Goal: Task Accomplishment & Management: Complete application form

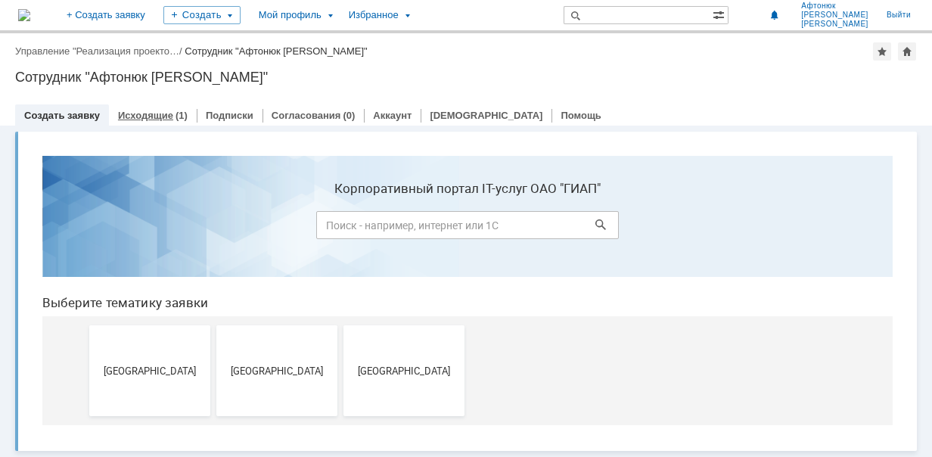
click at [151, 117] on link "Исходящие" at bounding box center [145, 115] width 55 height 11
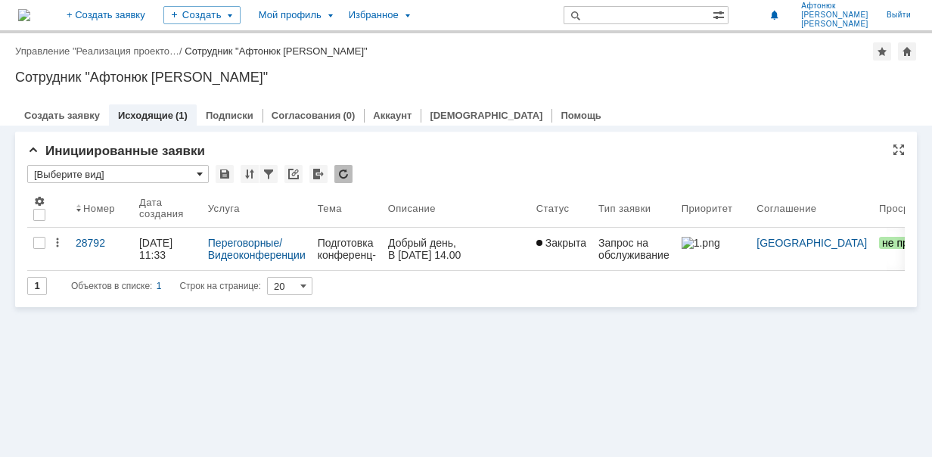
click at [197, 174] on span at bounding box center [200, 174] width 6 height 12
click at [55, 119] on link "Создать заявку" at bounding box center [62, 115] width 76 height 11
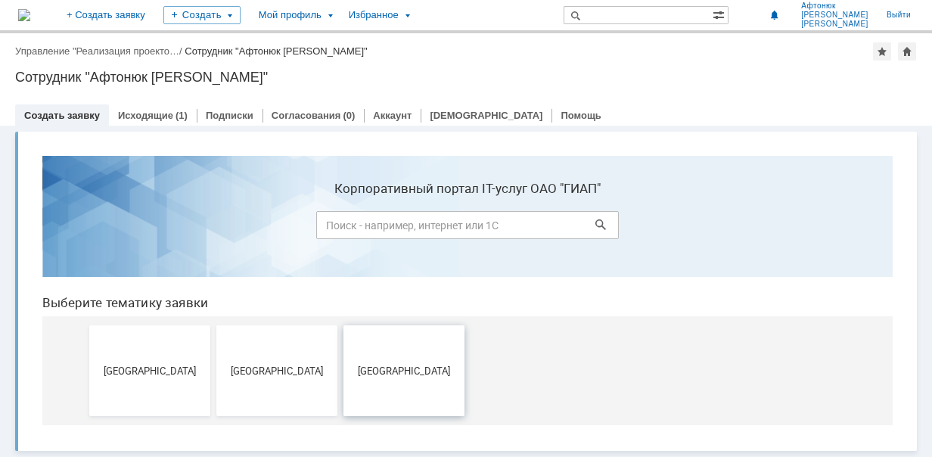
click at [416, 365] on span "[GEOGRAPHIC_DATA]" at bounding box center [404, 370] width 112 height 11
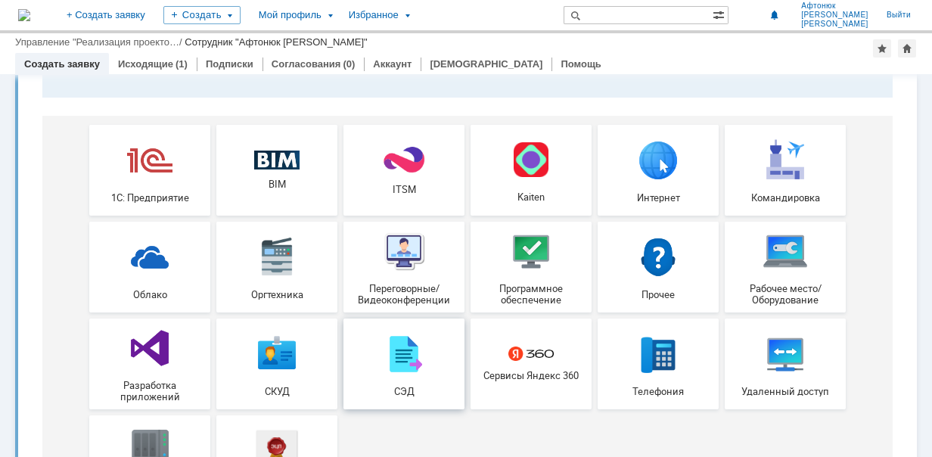
scroll to position [227, 0]
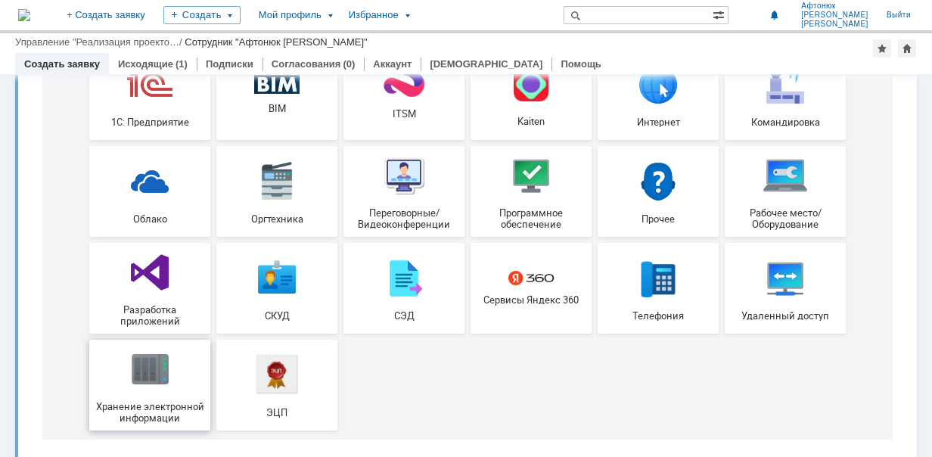
click at [153, 381] on img at bounding box center [149, 368] width 45 height 45
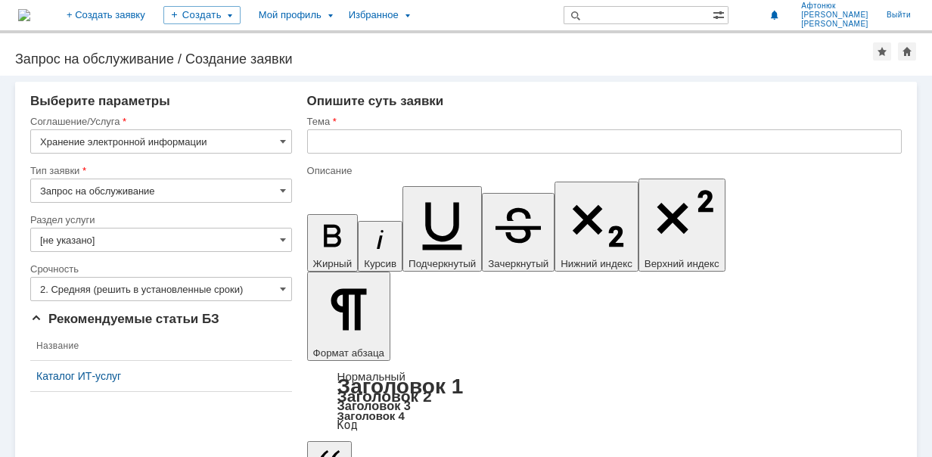
click at [201, 194] on input "Запрос на обслуживание" at bounding box center [161, 191] width 262 height 24
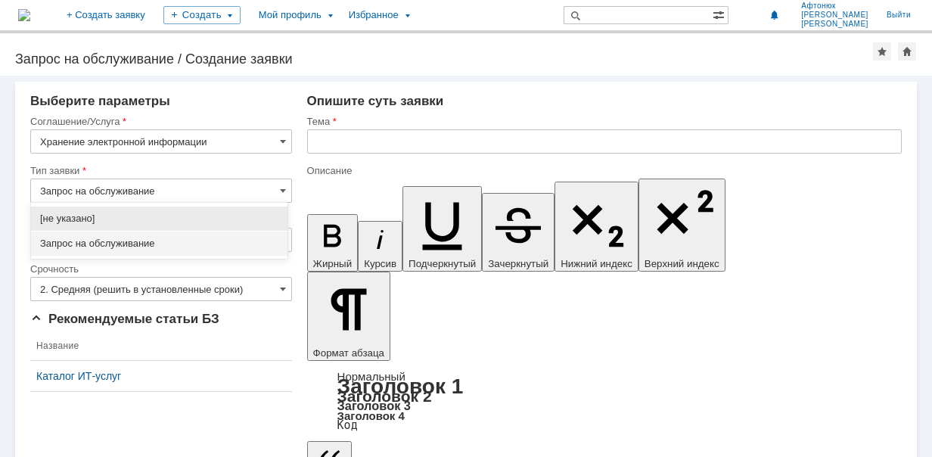
click at [201, 194] on input "Запрос на обслуживание" at bounding box center [161, 191] width 262 height 24
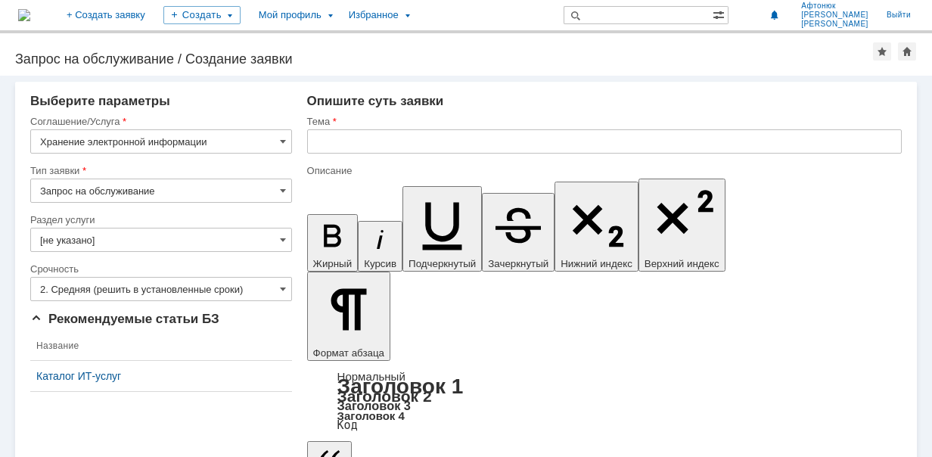
type input "Запрос на обслуживание"
click at [145, 242] on input "[не указано]" at bounding box center [161, 240] width 262 height 24
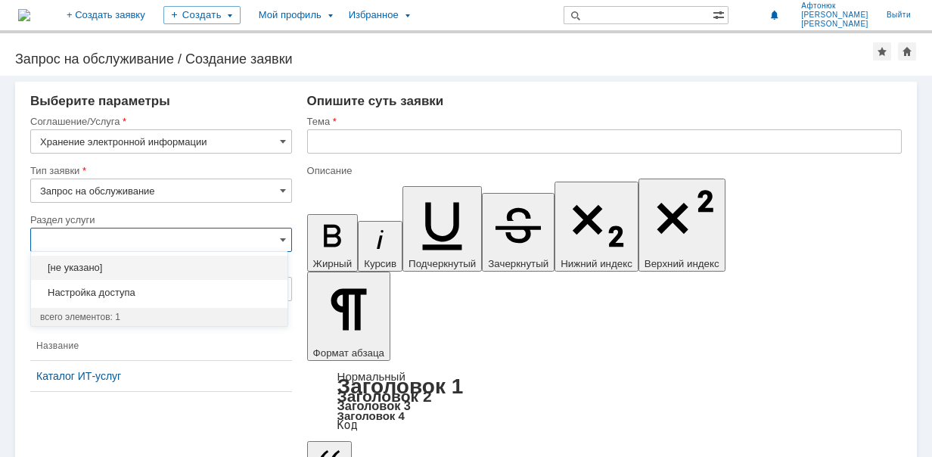
click at [145, 242] on input "text" at bounding box center [161, 240] width 262 height 24
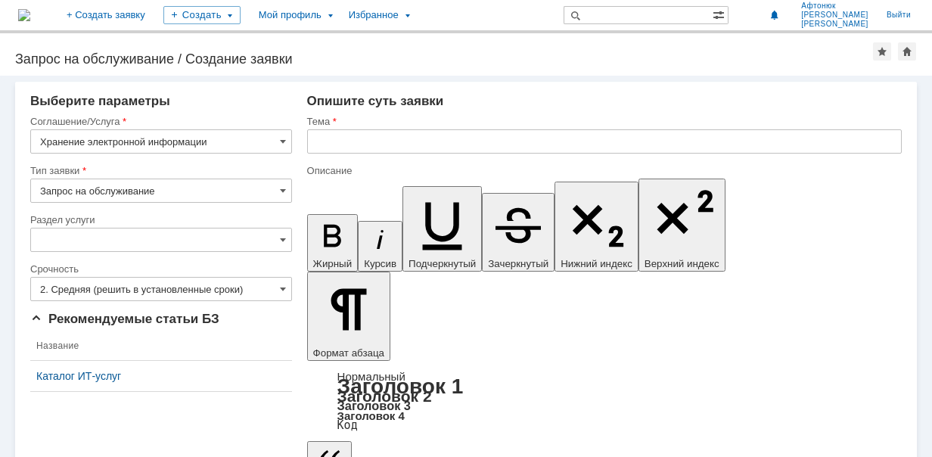
type input "[не указано]"
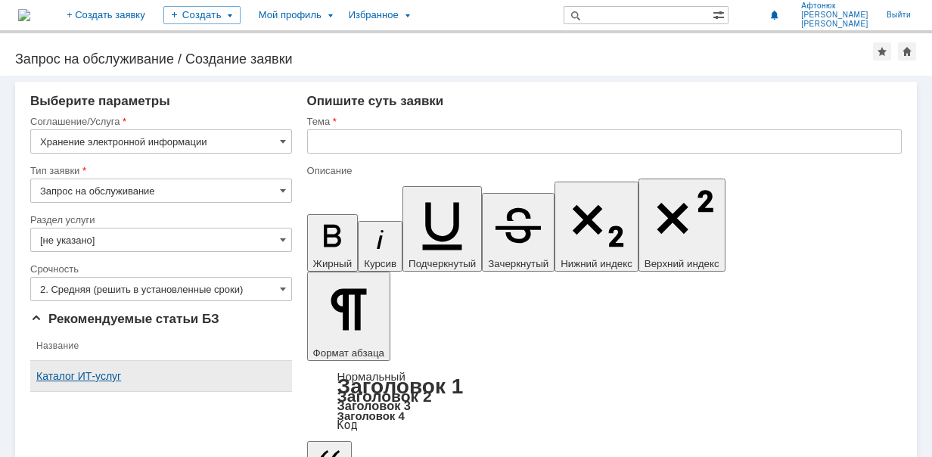
click at [98, 381] on div "Каталог ИТ-услуг" at bounding box center [161, 376] width 250 height 12
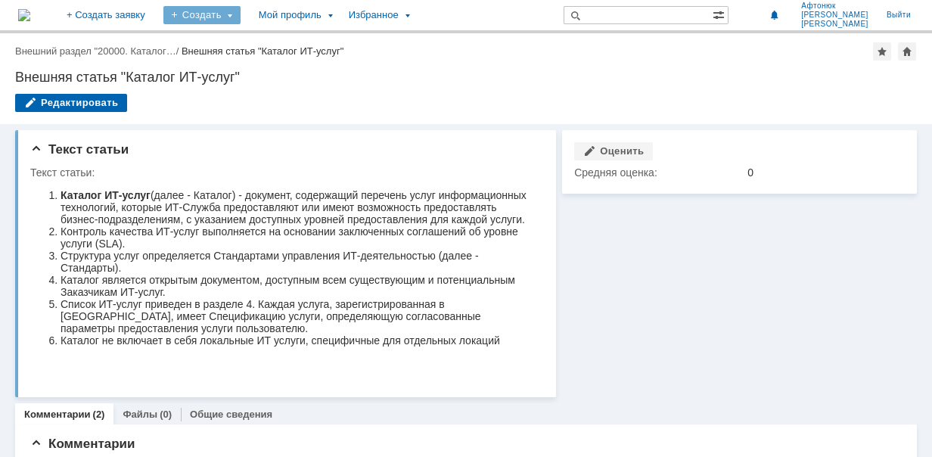
click at [241, 12] on div "Создать" at bounding box center [201, 15] width 77 height 18
click at [340, 12] on div "Мой профиль" at bounding box center [295, 15] width 90 height 30
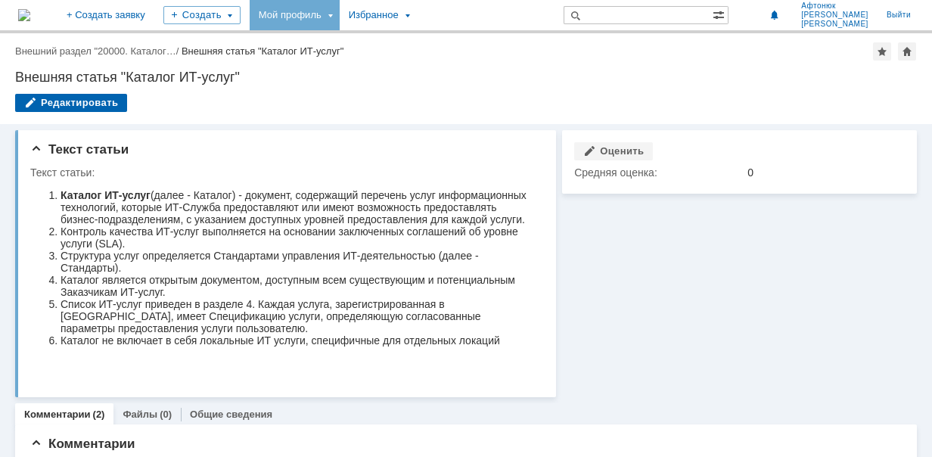
click at [340, 7] on div "Мой профиль" at bounding box center [295, 15] width 90 height 30
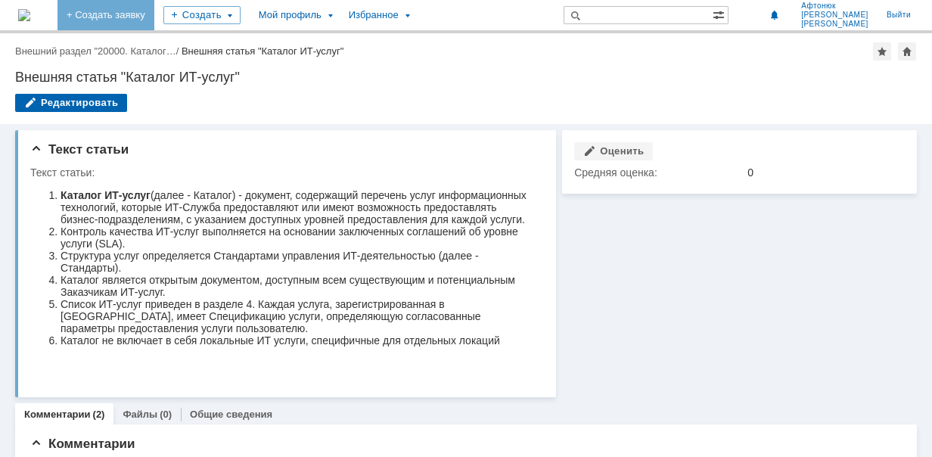
click at [154, 11] on link "+ Создать заявку" at bounding box center [105, 15] width 97 height 30
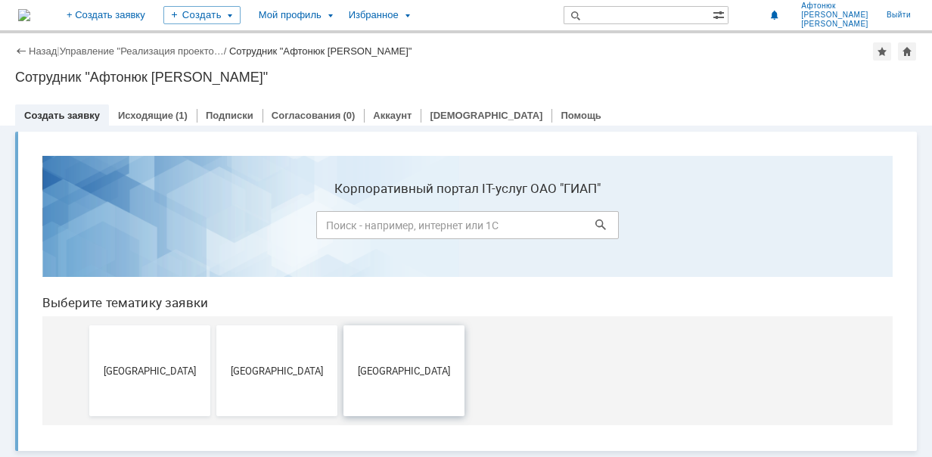
click at [384, 387] on button "[GEOGRAPHIC_DATA]" at bounding box center [403, 370] width 121 height 91
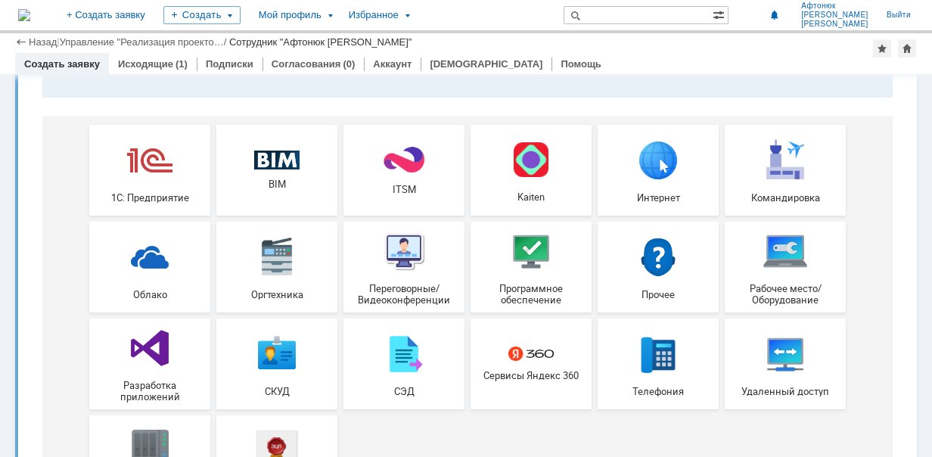
scroll to position [227, 0]
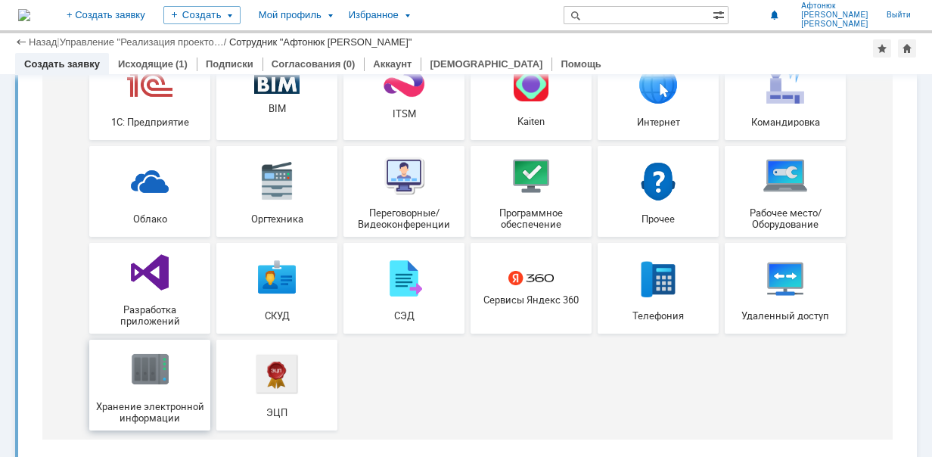
click at [148, 381] on img at bounding box center [149, 368] width 45 height 45
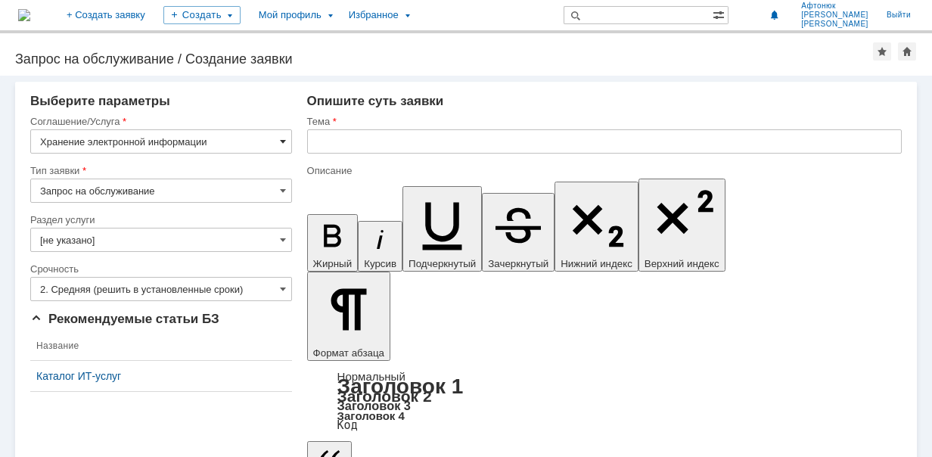
click at [280, 144] on span at bounding box center [283, 141] width 6 height 12
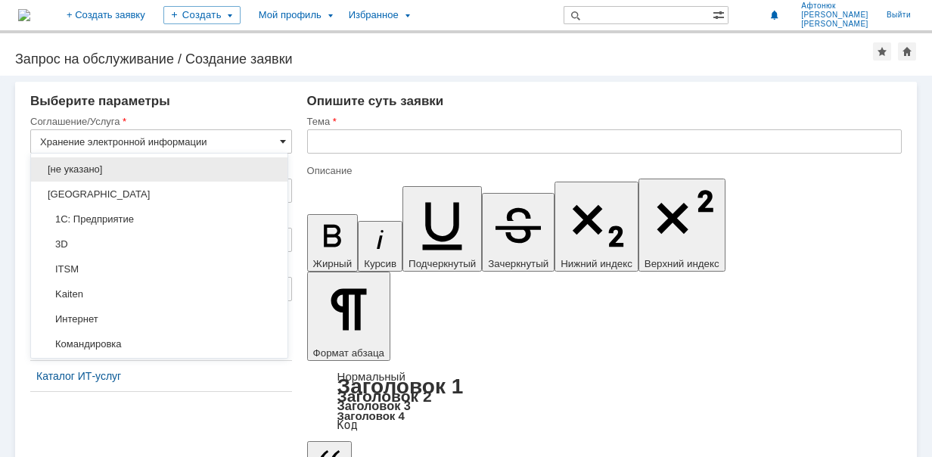
click at [280, 144] on span at bounding box center [283, 141] width 6 height 12
click at [215, 145] on input "Хранение электронной информации" at bounding box center [161, 141] width 262 height 24
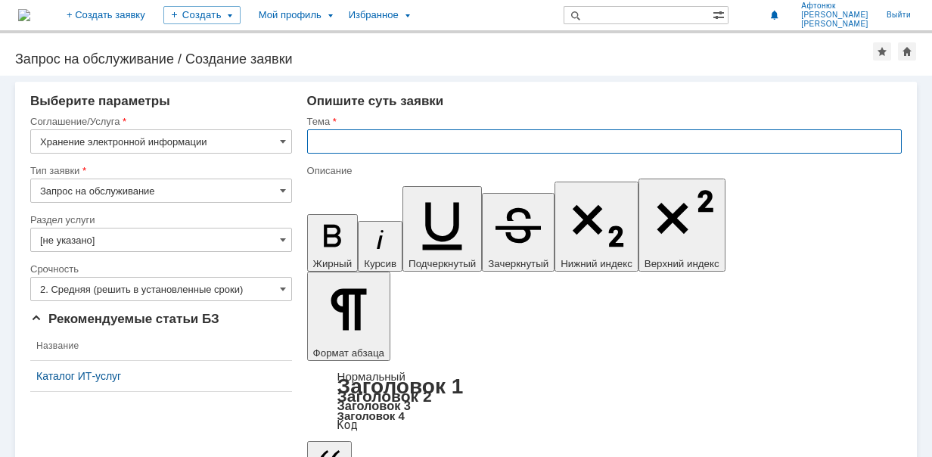
click at [357, 145] on input "text" at bounding box center [604, 141] width 595 height 24
type input "Хранение электронной информации"
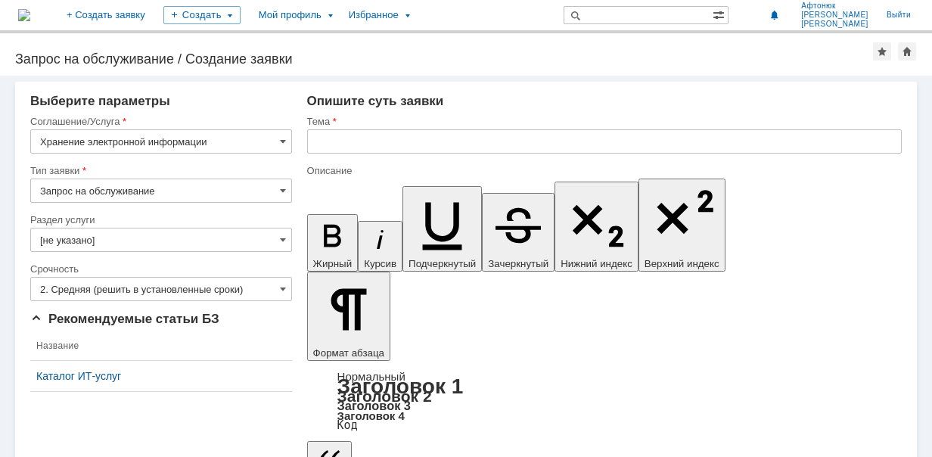
click at [231, 195] on input "Запрос на обслуживание" at bounding box center [161, 191] width 262 height 24
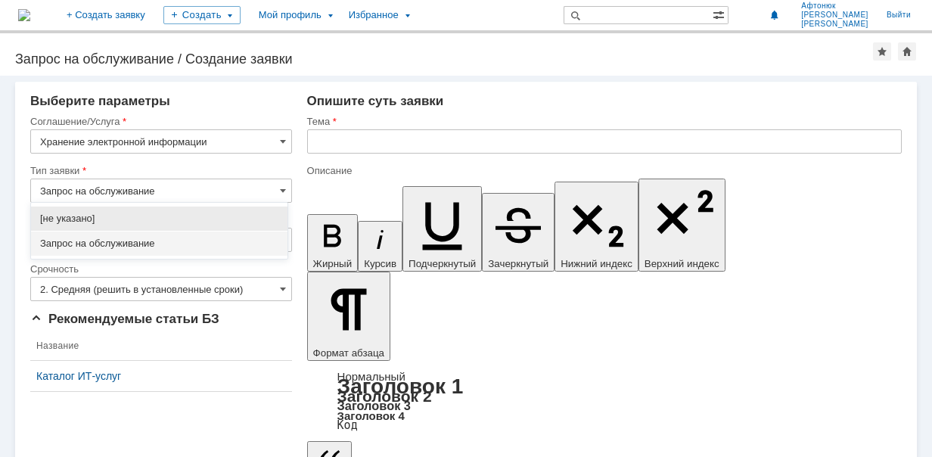
click at [184, 216] on span "[не указано]" at bounding box center [159, 219] width 238 height 12
type input "[не указано]"
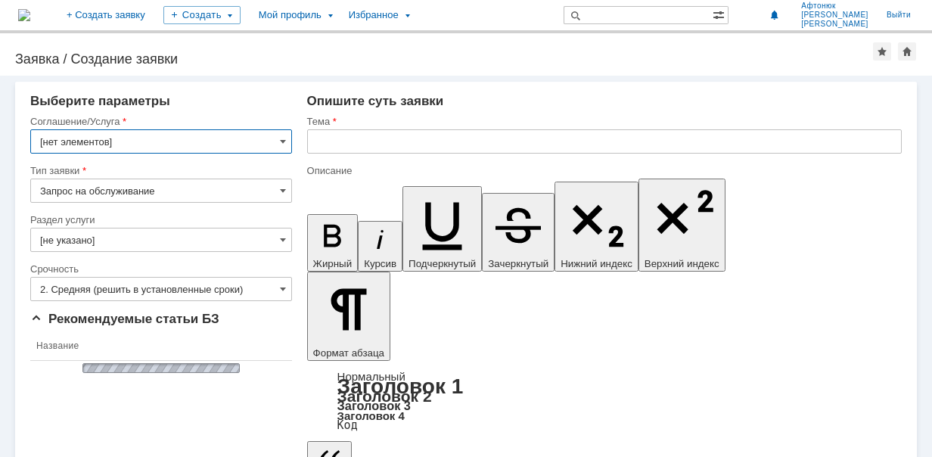
type input "Хранение электронной информации"
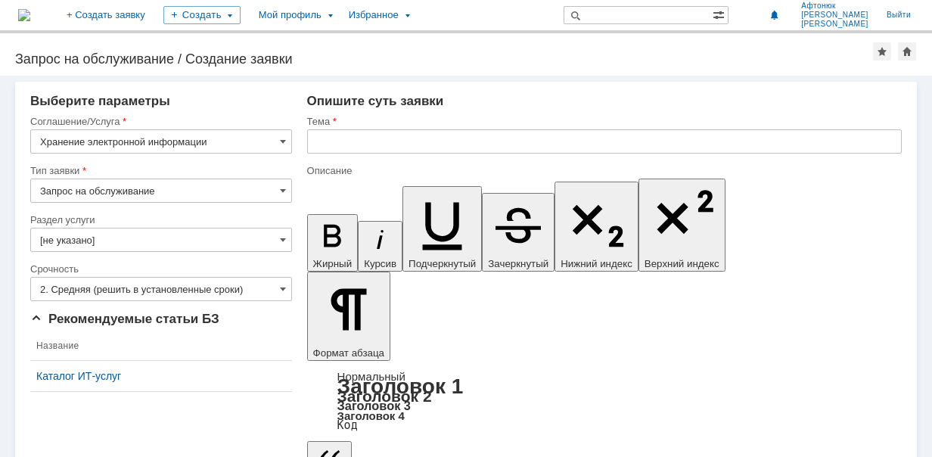
click at [180, 238] on input "[не указано]" at bounding box center [161, 240] width 262 height 24
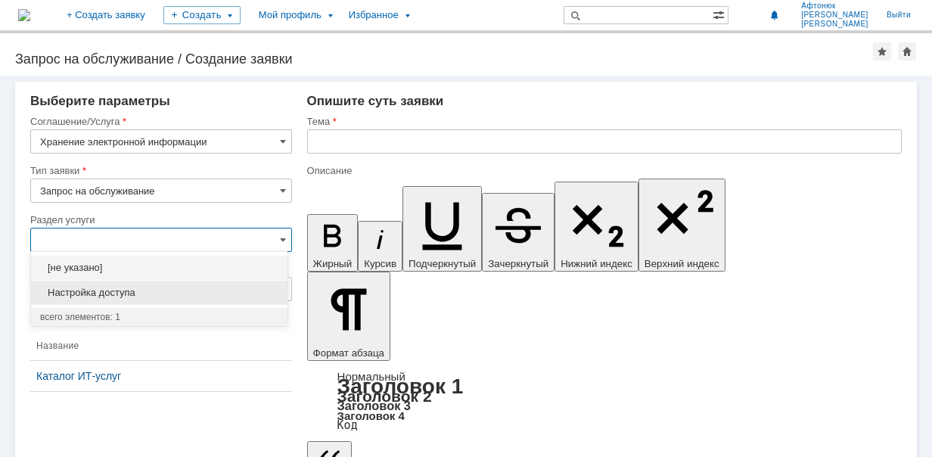
click at [139, 299] on div "Настройка доступа" at bounding box center [159, 293] width 256 height 24
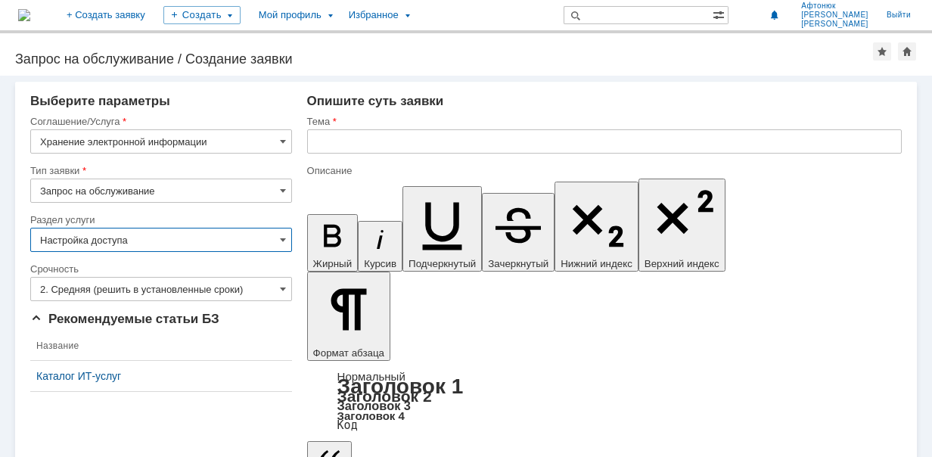
type input "Настройка доступа"
click at [283, 288] on input "2. Средняя (решить в установленные сроки)" at bounding box center [161, 289] width 262 height 24
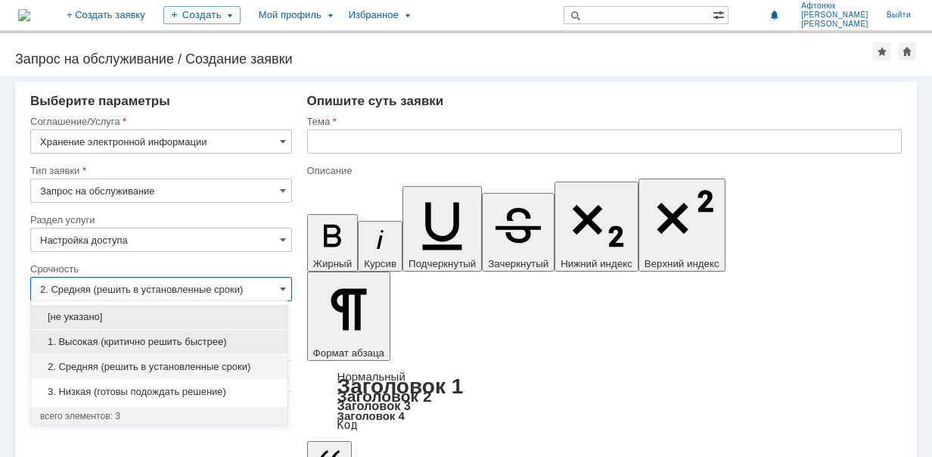
click at [224, 346] on span "1. Высокая (критично решить быстрее)" at bounding box center [159, 342] width 238 height 12
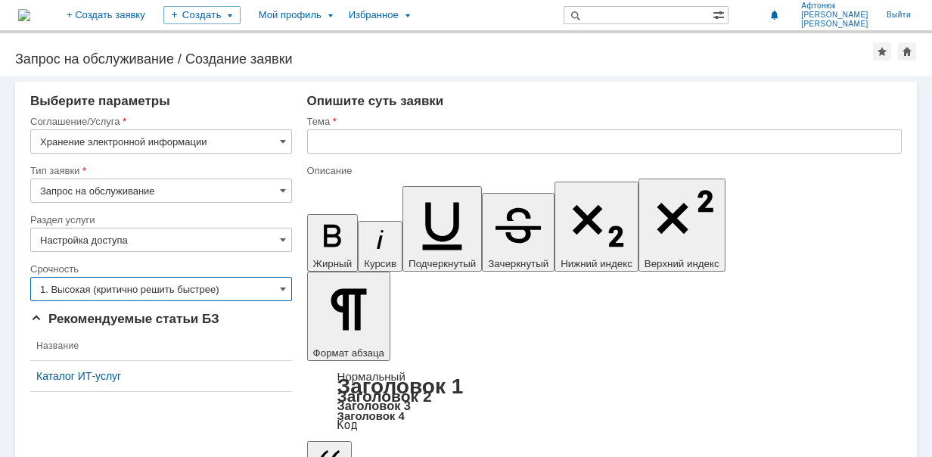
type input "1. Высокая (критично решить быстрее)"
click at [334, 144] on input "text" at bounding box center [604, 141] width 595 height 24
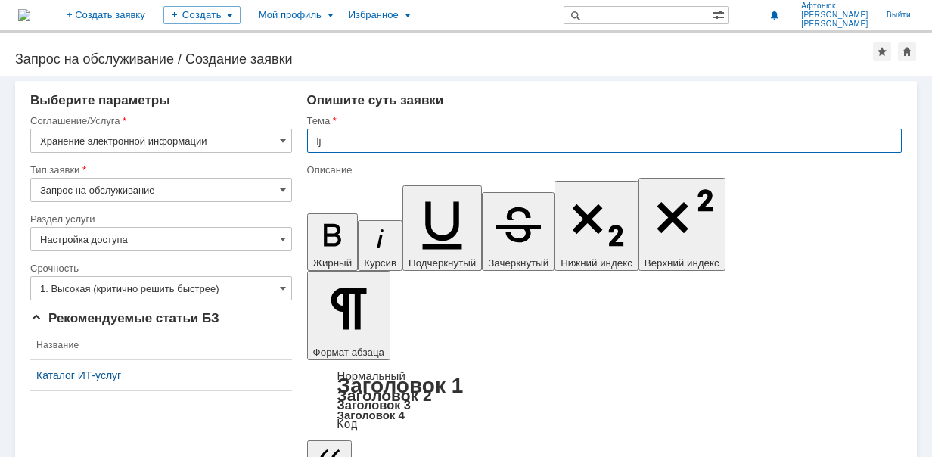
type input "l"
click at [499, 142] on input "создание объектовых папок на сервере W/Объекты" at bounding box center [604, 141] width 595 height 24
type input "создание объектовых папок на сервере - W/Объекты"
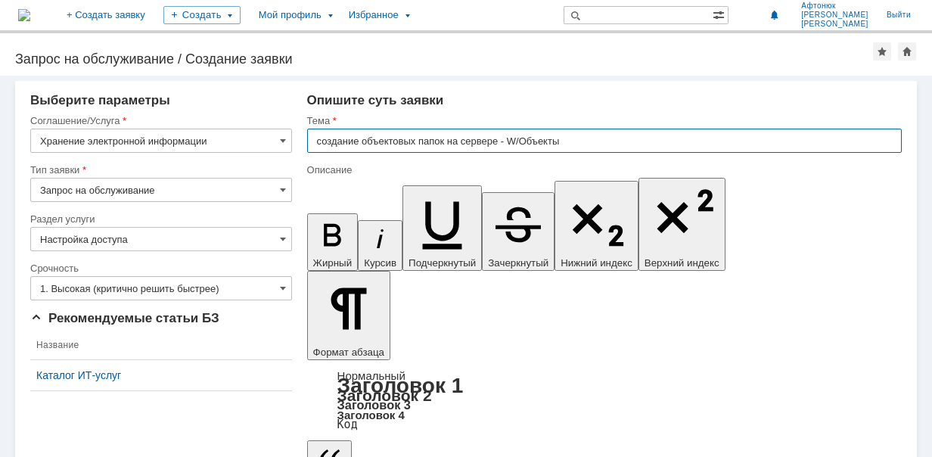
click at [516, 136] on input "создание объектовых папок на сервере - W/Объекты" at bounding box center [604, 141] width 595 height 24
click at [520, 143] on input "создание объектовых папок на сервере - W/Объекты" at bounding box center [604, 141] width 595 height 24
drag, startPoint x: 496, startPoint y: 139, endPoint x: 575, endPoint y: 139, distance: 79.4
click at [575, 139] on input "создание объектовых папок на сервере - W/Объекты" at bounding box center [604, 141] width 595 height 24
click at [490, 133] on input "создание объектовых папок на сервере - W/Объекты" at bounding box center [604, 141] width 595 height 24
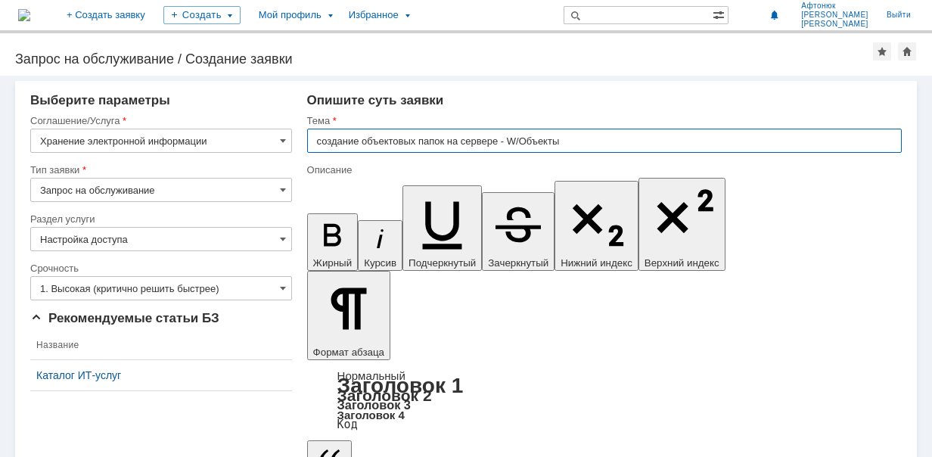
click at [499, 138] on input "создание объектовых папок на сервере - W/Объекты" at bounding box center [604, 141] width 595 height 24
drag, startPoint x: 498, startPoint y: 141, endPoint x: 568, endPoint y: 147, distance: 70.6
click at [568, 147] on input "создание объектовых папок на сервере - W/Объекты" at bounding box center [604, 141] width 595 height 24
type input "создание объектовых папок на сервере общего доступа"
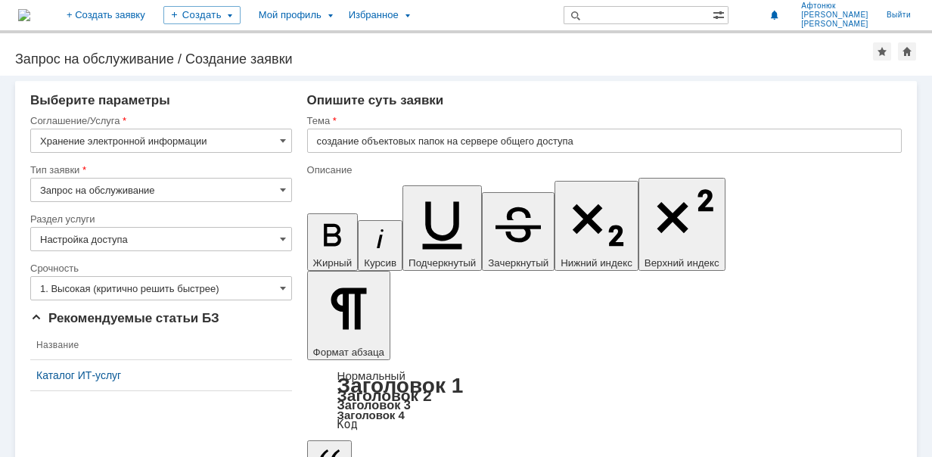
click at [280, 194] on span at bounding box center [283, 190] width 6 height 12
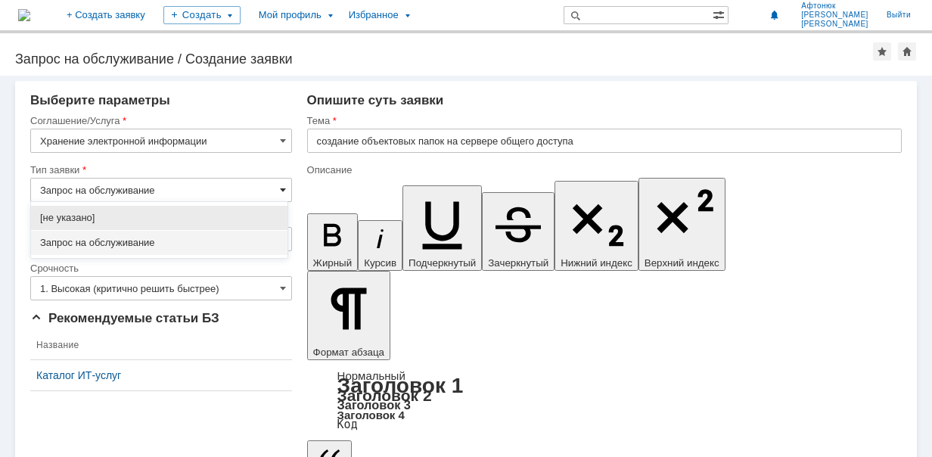
click at [280, 194] on span at bounding box center [283, 190] width 6 height 12
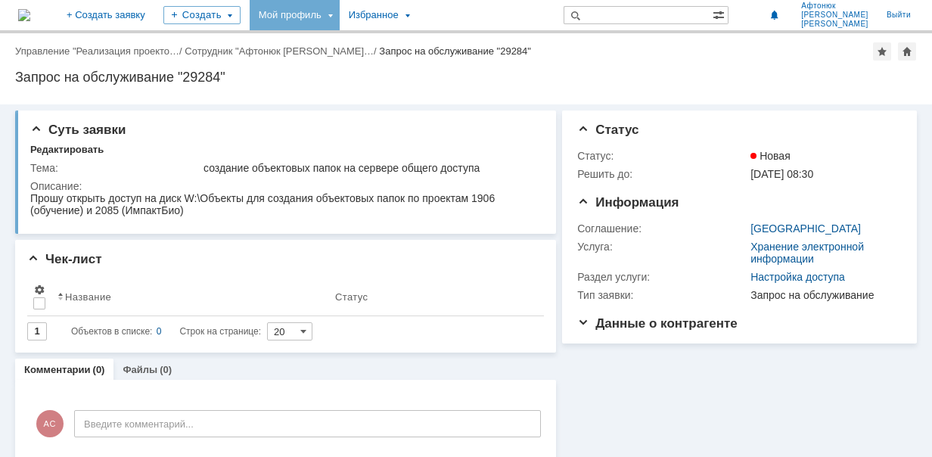
click at [326, 16] on div "Мой профиль" at bounding box center [295, 15] width 90 height 30
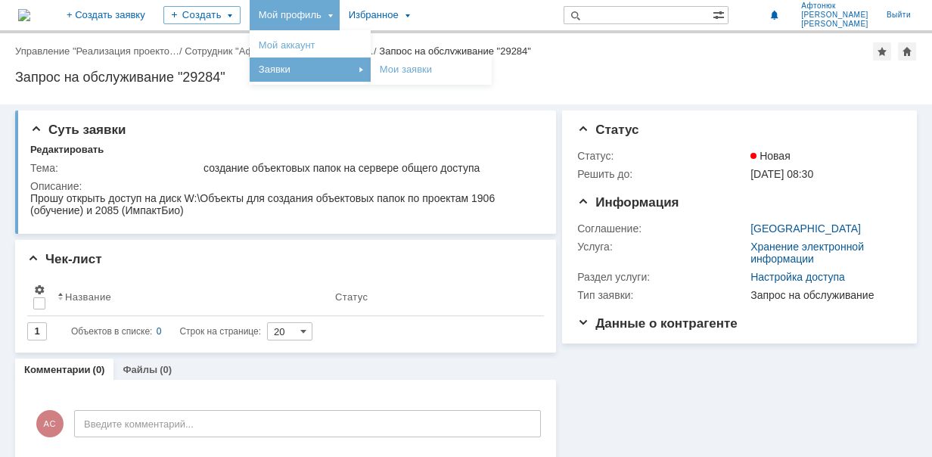
click at [334, 62] on div "Заявки" at bounding box center [310, 70] width 115 height 18
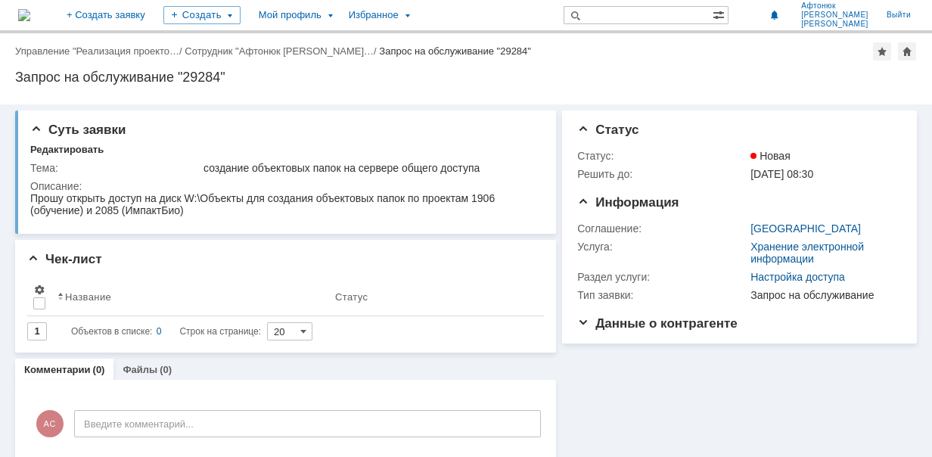
click at [340, 19] on div "Мой профиль" at bounding box center [295, 15] width 90 height 30
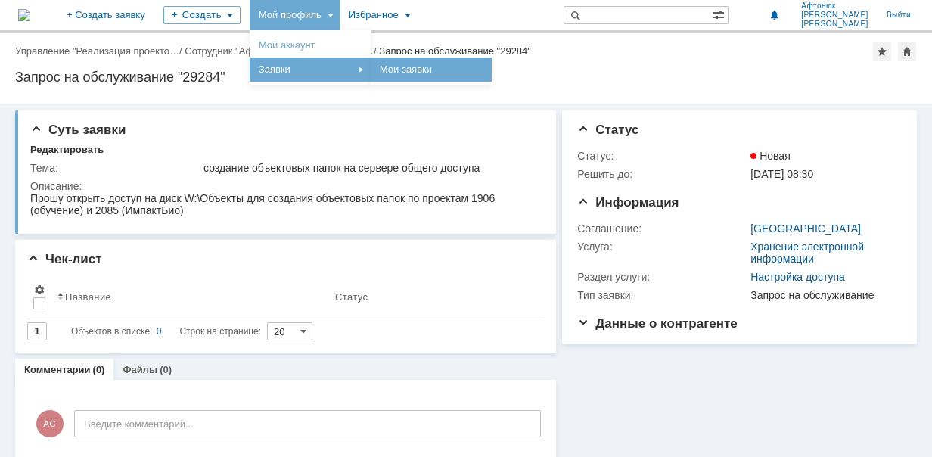
click at [465, 67] on link "Мои заявки" at bounding box center [431, 70] width 115 height 18
